Goal: Go to known website: Go to known website

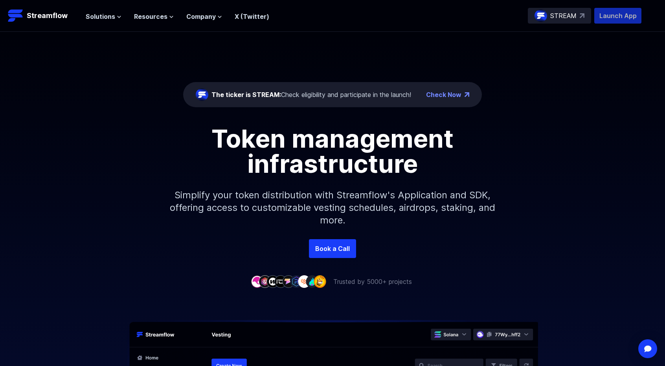
click at [604, 15] on p "Launch App" at bounding box center [617, 16] width 47 height 16
